Goal: Transaction & Acquisition: Download file/media

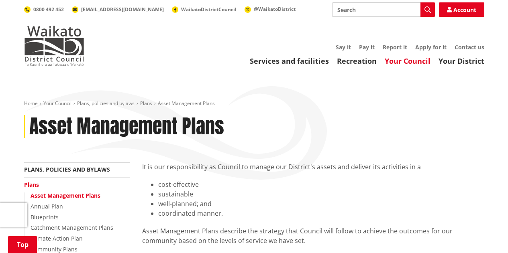
scroll to position [361, 0]
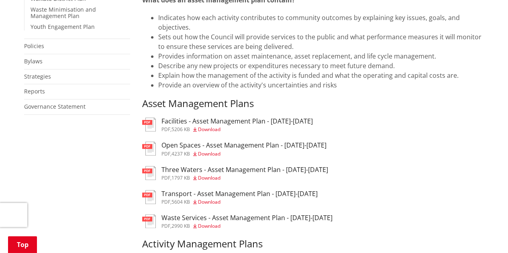
click at [204, 128] on span "Download" at bounding box center [209, 129] width 22 height 7
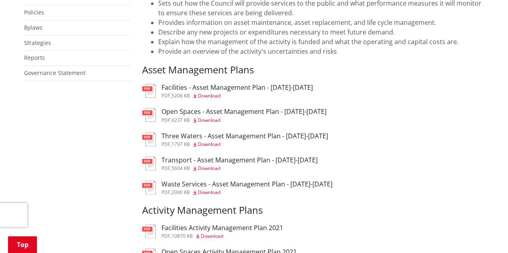
scroll to position [442, 0]
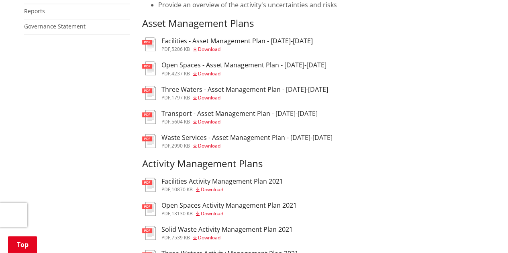
click at [214, 74] on span "Download" at bounding box center [209, 73] width 22 height 7
click at [208, 99] on span "Download" at bounding box center [209, 97] width 22 height 7
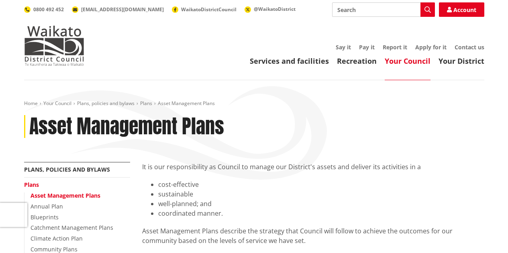
scroll to position [442, 0]
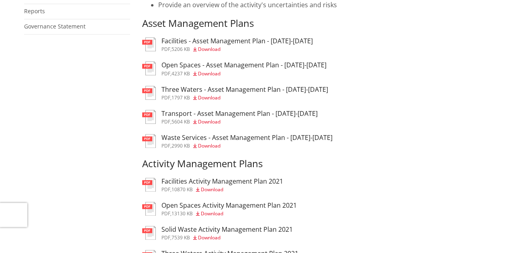
click at [212, 125] on span "Download" at bounding box center [209, 121] width 22 height 7
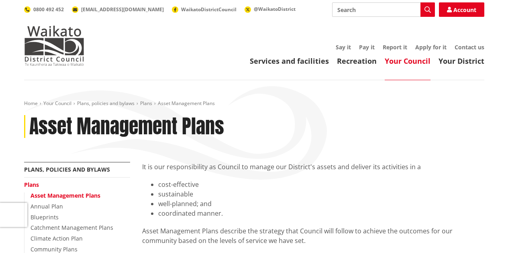
scroll to position [442, 0]
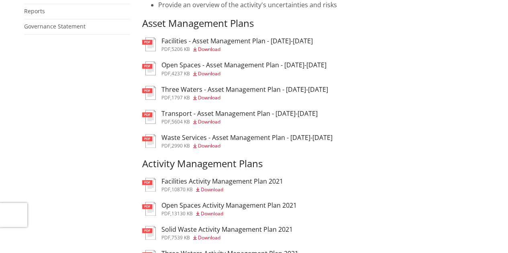
click at [213, 149] on span "Download" at bounding box center [209, 146] width 22 height 7
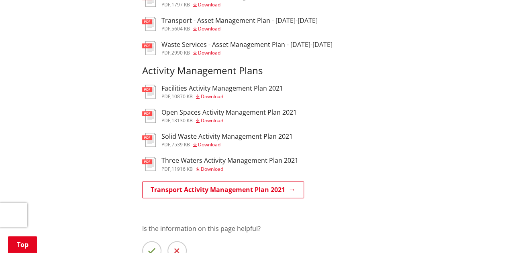
scroll to position [522, 0]
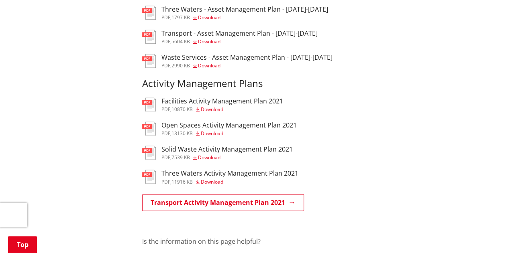
click at [214, 111] on span "Download" at bounding box center [212, 109] width 22 height 7
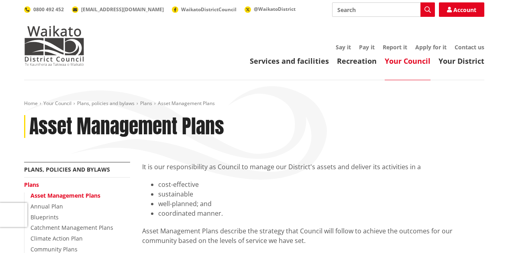
scroll to position [522, 0]
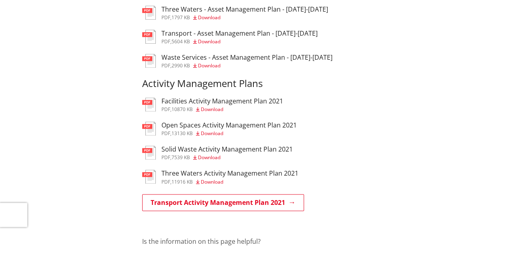
click at [214, 137] on span "Download" at bounding box center [212, 133] width 22 height 7
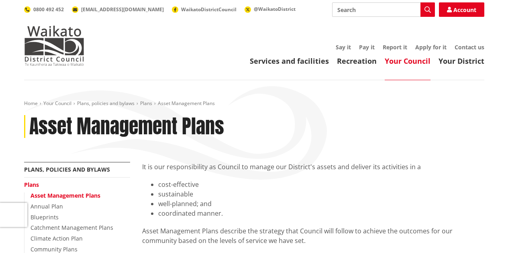
scroll to position [522, 0]
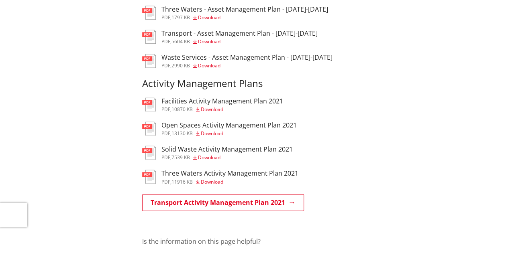
click at [214, 159] on span "Download" at bounding box center [209, 157] width 22 height 7
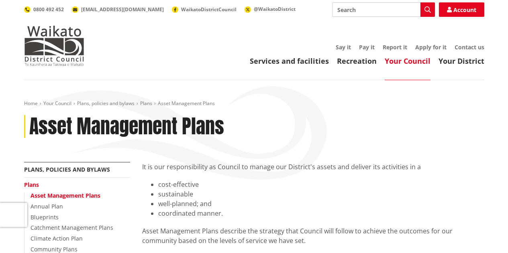
scroll to position [522, 0]
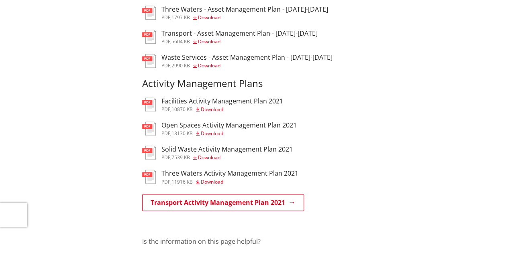
click at [220, 185] on span "Download" at bounding box center [212, 182] width 22 height 7
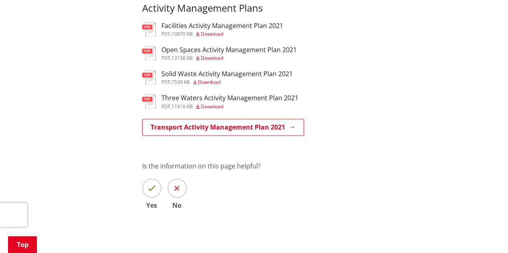
scroll to position [643, 0]
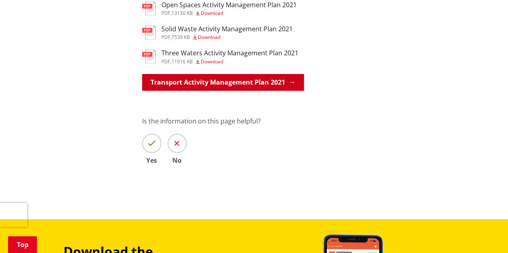
click at [213, 87] on link "Transport Activity Management Plan 2021" at bounding box center [223, 82] width 162 height 17
